Goal: Task Accomplishment & Management: Complete application form

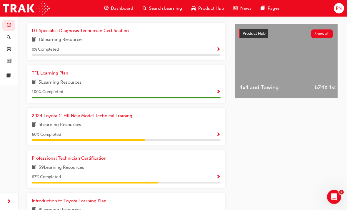
scroll to position [250, 0]
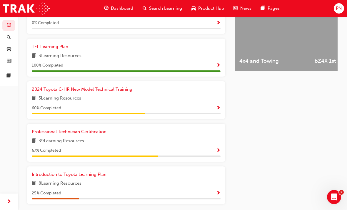
click at [221, 143] on div "Professional Technician Certification 39 Learning Resources 67 % Completed" at bounding box center [126, 142] width 198 height 38
click at [219, 148] on span "Show Progress" at bounding box center [218, 150] width 4 height 5
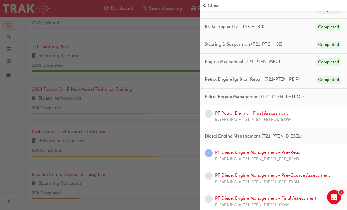
scroll to position [99, 0]
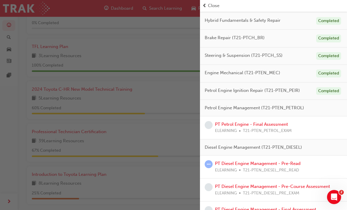
click at [256, 122] on link "PT Petrol Engine - Final Assessment" at bounding box center [251, 123] width 73 height 5
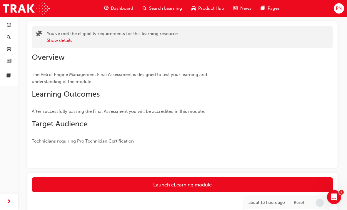
scroll to position [31, 0]
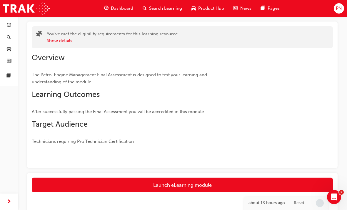
click at [205, 180] on link "Launch eLearning module" at bounding box center [182, 184] width 301 height 15
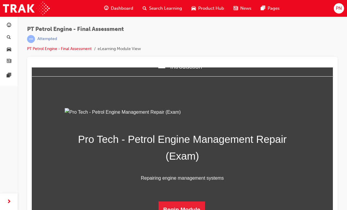
scroll to position [8, 0]
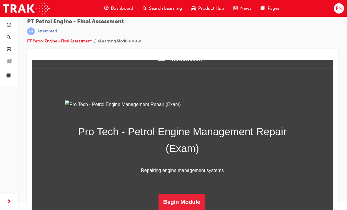
click at [177, 198] on button "Begin Module" at bounding box center [181, 201] width 46 height 16
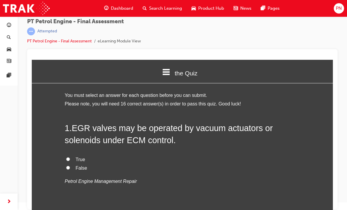
click at [71, 155] on label "True" at bounding box center [182, 159] width 235 height 9
click at [70, 157] on input "True" at bounding box center [68, 159] width 4 height 4
radio input "true"
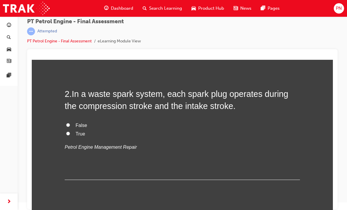
scroll to position [152, 0]
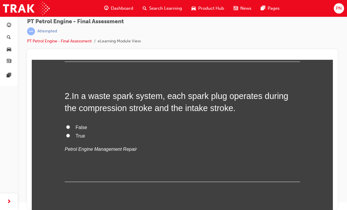
click at [69, 125] on input "False" at bounding box center [68, 127] width 4 height 4
radio input "true"
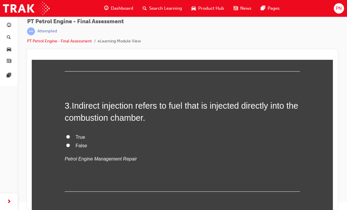
scroll to position [260, 0]
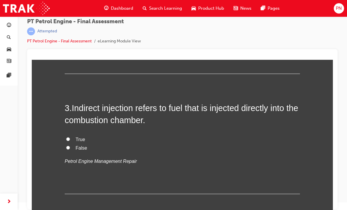
click at [70, 137] on input "True" at bounding box center [68, 139] width 4 height 4
radio input "true"
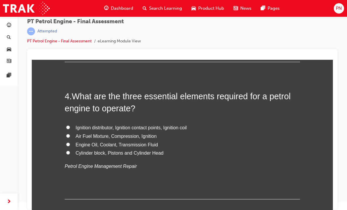
scroll to position [392, 0]
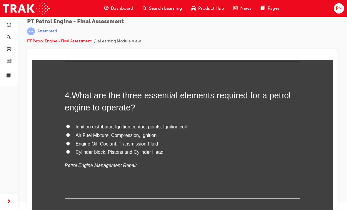
click at [71, 131] on label "Air Fuel Mixture, Compression, Ignition" at bounding box center [182, 135] width 235 height 9
click at [70, 133] on input "Air Fuel Mixture, Compression, Ignition" at bounding box center [68, 135] width 4 height 4
radio input "true"
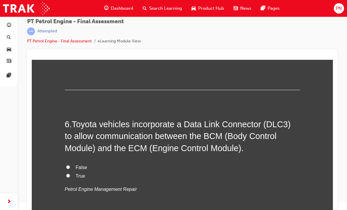
scroll to position [622, 0]
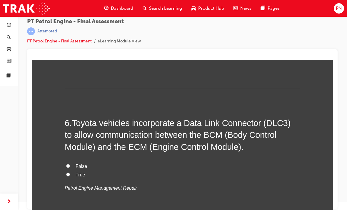
click at [69, 172] on input "True" at bounding box center [68, 174] width 4 height 4
radio input "true"
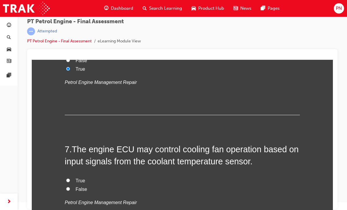
scroll to position [728, 0]
click at [68, 178] on input "True" at bounding box center [68, 180] width 4 height 4
radio input "true"
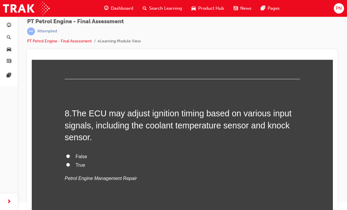
scroll to position [877, 0]
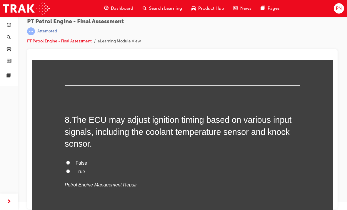
click at [67, 169] on input "True" at bounding box center [68, 171] width 4 height 4
radio input "true"
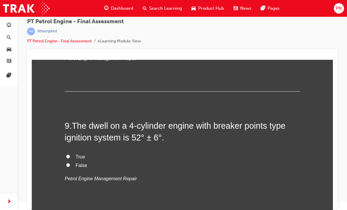
scroll to position [1003, 0]
click at [66, 154] on input "True" at bounding box center [68, 156] width 4 height 4
radio input "true"
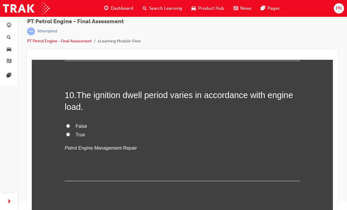
scroll to position [1151, 0]
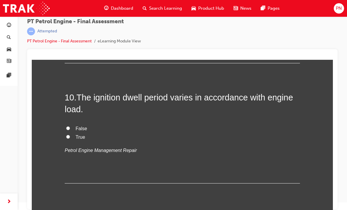
click at [71, 124] on label "False" at bounding box center [182, 128] width 235 height 9
click at [70, 126] on input "False" at bounding box center [68, 128] width 4 height 4
radio input "true"
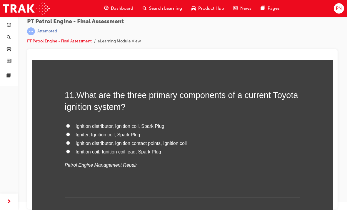
scroll to position [1263, 0]
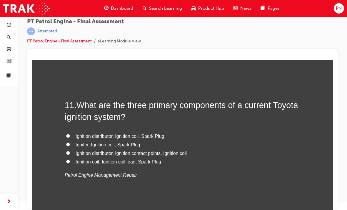
click at [70, 149] on label "Ignition distributor, Ignition contact points, Ignition coil" at bounding box center [182, 153] width 235 height 9
click at [70, 151] on input "Ignition distributor, Ignition contact points, Ignition coil" at bounding box center [68, 153] width 4 height 4
radio input "true"
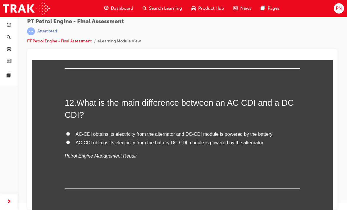
scroll to position [1400, 0]
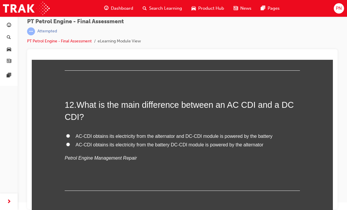
click at [68, 142] on input "AC-CDI obtains its electricity from the battery DC-CDI module is powered by the…" at bounding box center [68, 144] width 4 height 4
radio input "true"
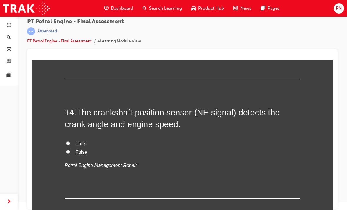
scroll to position [1645, 0]
click at [69, 139] on label "True" at bounding box center [182, 143] width 235 height 9
click at [69, 141] on input "True" at bounding box center [68, 143] width 4 height 4
radio input "true"
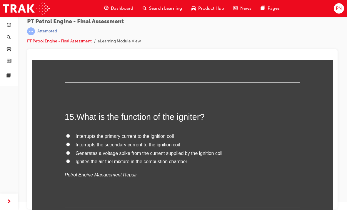
scroll to position [1758, 0]
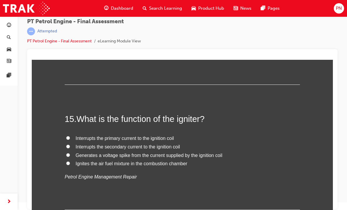
click at [69, 134] on label "Interrupts the primary current to the ignition coil" at bounding box center [182, 138] width 235 height 9
click at [69, 136] on input "Interrupts the primary current to the ignition coil" at bounding box center [68, 138] width 4 height 4
radio input "true"
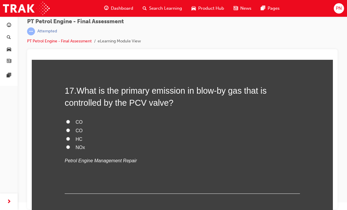
scroll to position [2043, 0]
click at [70, 136] on input "HC" at bounding box center [68, 138] width 4 height 4
radio input "true"
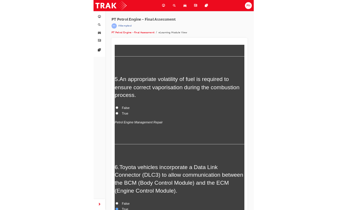
scroll to position [8, 0]
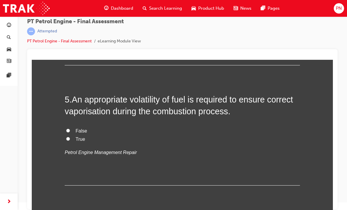
click at [69, 137] on input "True" at bounding box center [68, 139] width 4 height 4
radio input "true"
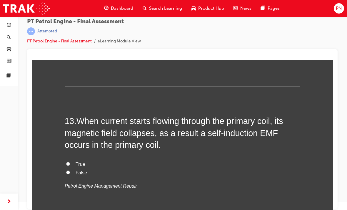
scroll to position [1504, 0]
click at [69, 161] on input "True" at bounding box center [68, 163] width 4 height 4
radio input "true"
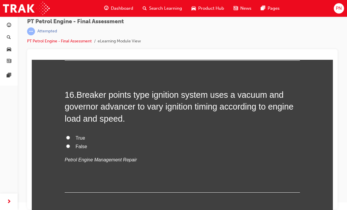
scroll to position [1908, 0]
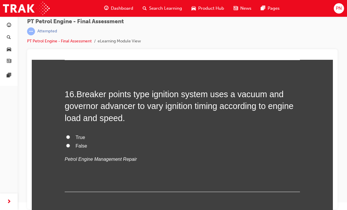
click at [69, 135] on input "True" at bounding box center [68, 137] width 4 height 4
radio input "true"
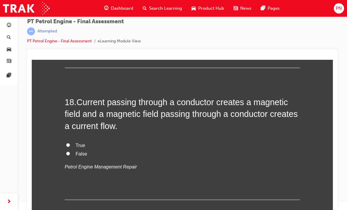
scroll to position [2168, 0]
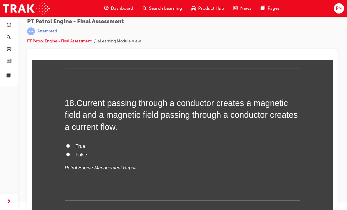
click at [69, 152] on input "False" at bounding box center [68, 154] width 4 height 4
radio input "true"
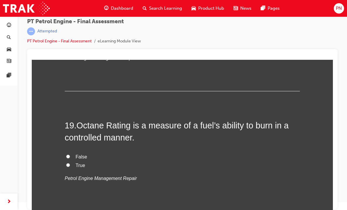
scroll to position [2278, 0]
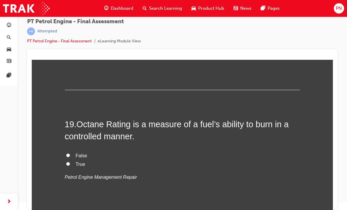
click at [72, 151] on label "False" at bounding box center [182, 155] width 235 height 9
click at [70, 153] on input "False" at bounding box center [68, 155] width 4 height 4
radio input "true"
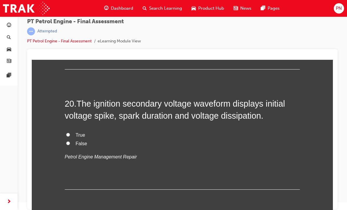
scroll to position [2418, 0]
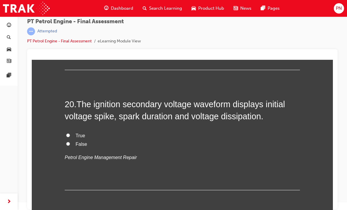
click at [67, 133] on input "True" at bounding box center [68, 135] width 4 height 4
radio input "true"
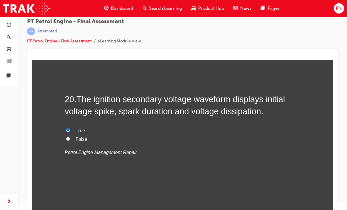
scroll to position [2422, 0]
